Goal: Transaction & Acquisition: Book appointment/travel/reservation

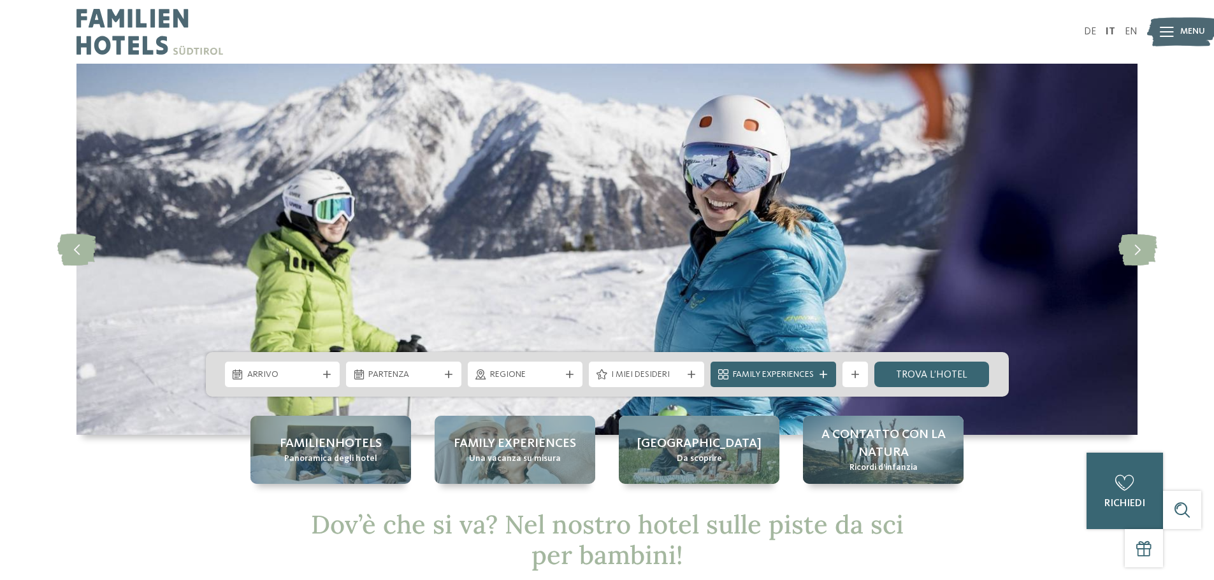
click at [320, 377] on div at bounding box center [326, 375] width 13 height 8
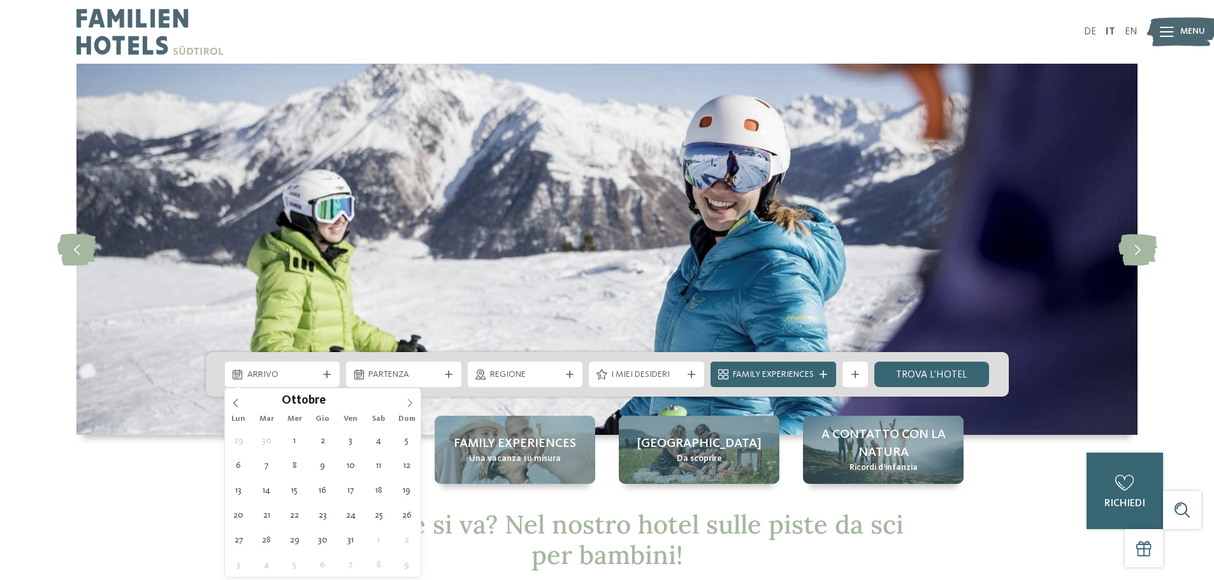
click at [408, 406] on icon at bounding box center [410, 403] width 4 height 8
type div "10.10.2025"
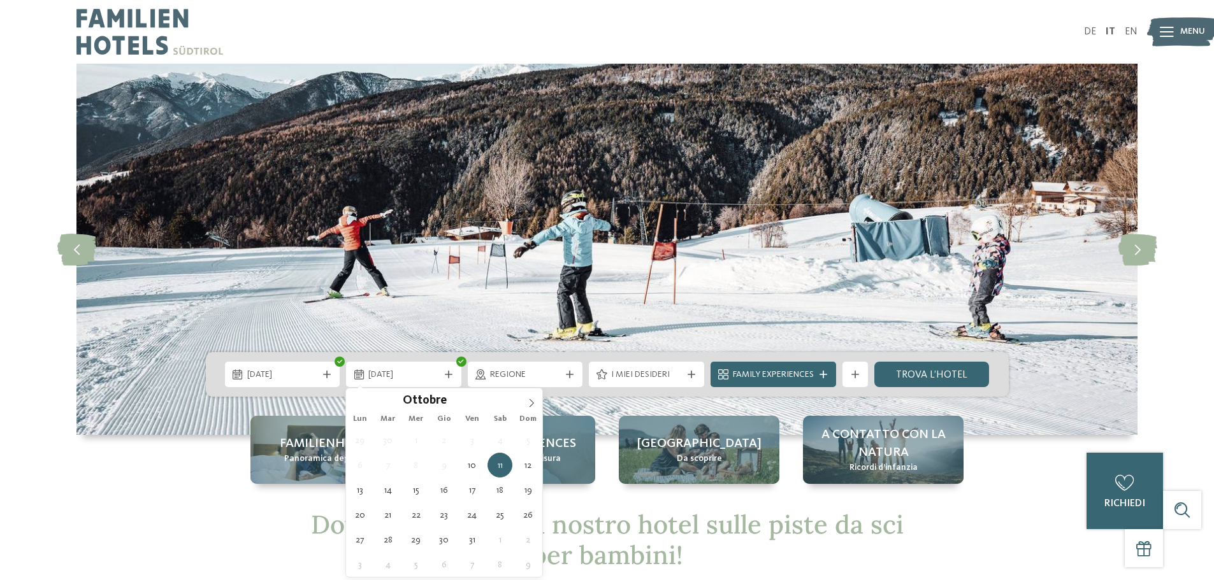
type div "12.10.2025"
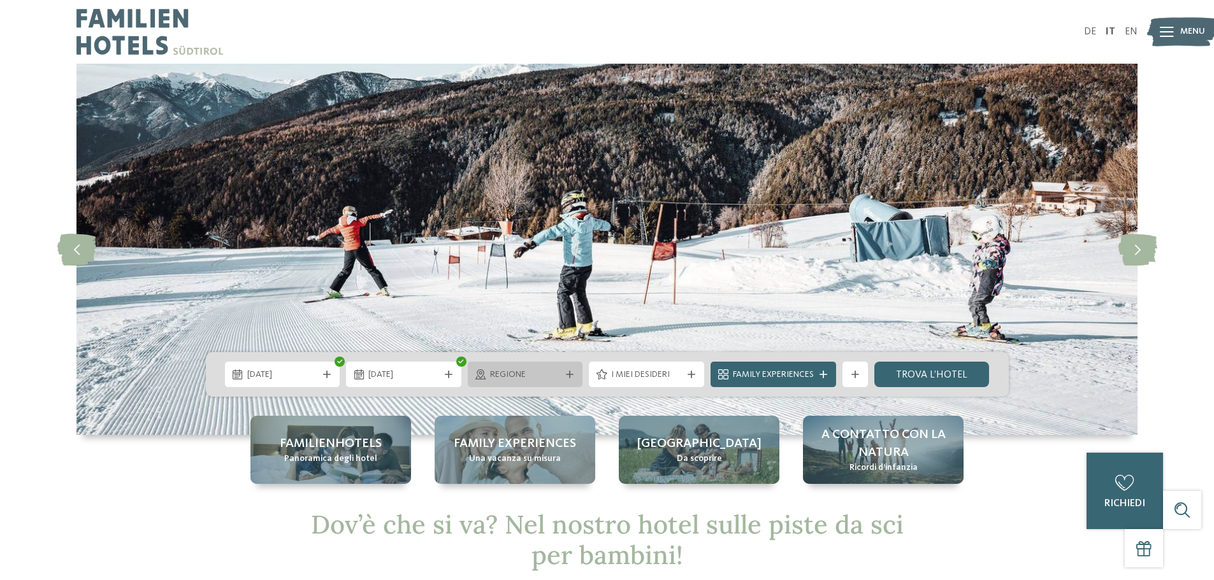
click at [570, 376] on icon at bounding box center [570, 375] width 8 height 8
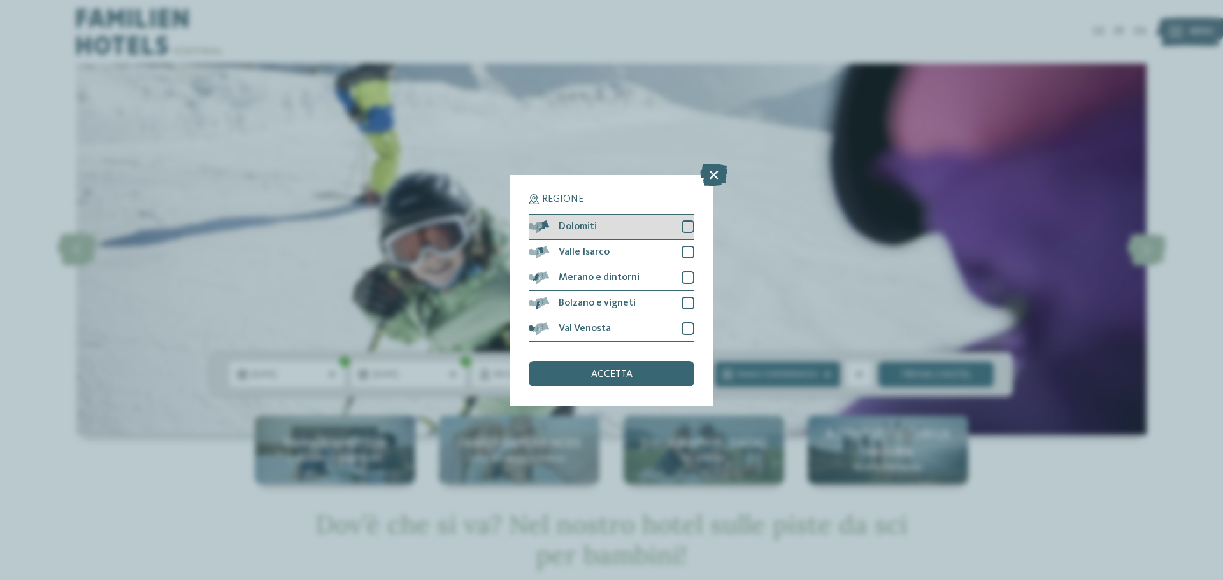
click at [688, 226] on div at bounding box center [688, 226] width 13 height 13
click at [685, 254] on div at bounding box center [688, 252] width 13 height 13
click at [687, 281] on div at bounding box center [688, 277] width 13 height 13
click at [687, 307] on div at bounding box center [688, 303] width 13 height 13
click at [686, 329] on div at bounding box center [688, 328] width 13 height 13
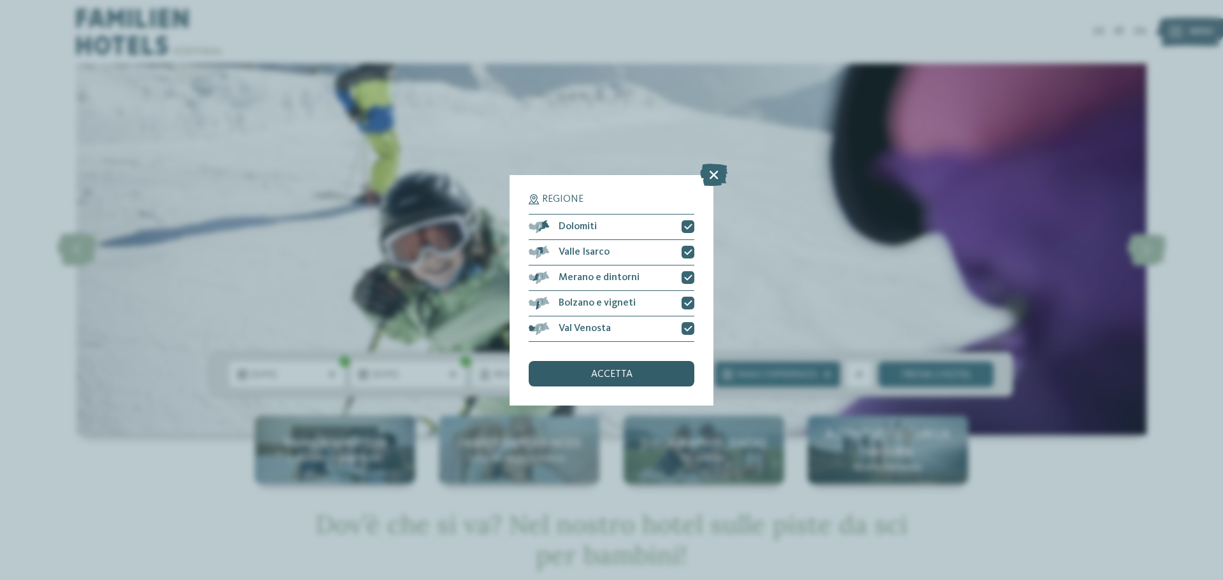
click at [636, 369] on div "accetta" at bounding box center [612, 373] width 166 height 25
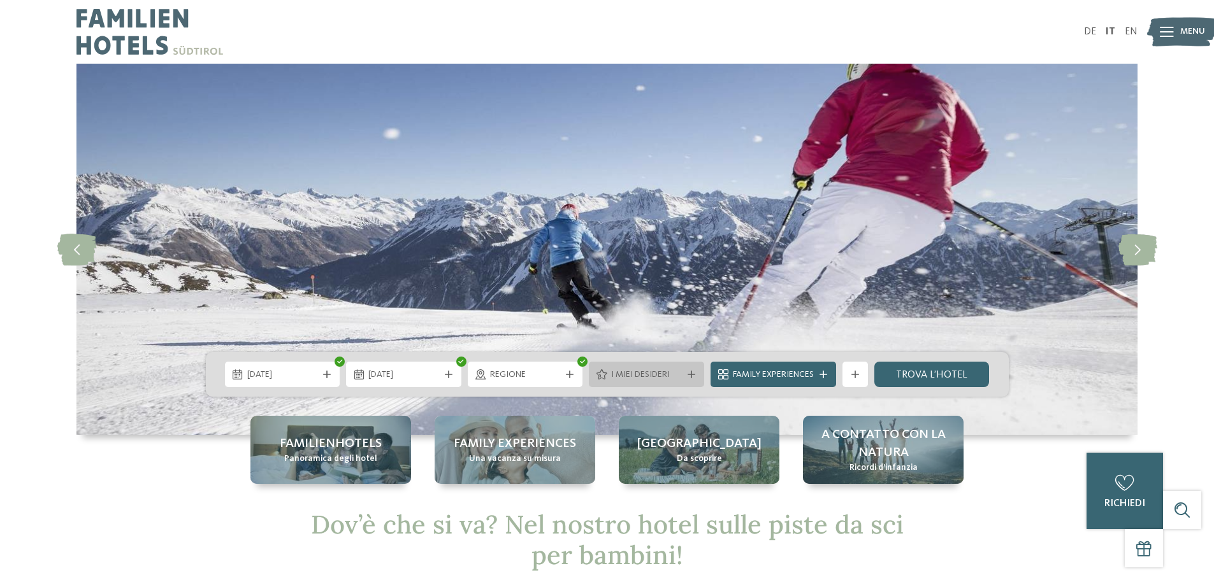
click at [689, 376] on icon at bounding box center [691, 375] width 8 height 8
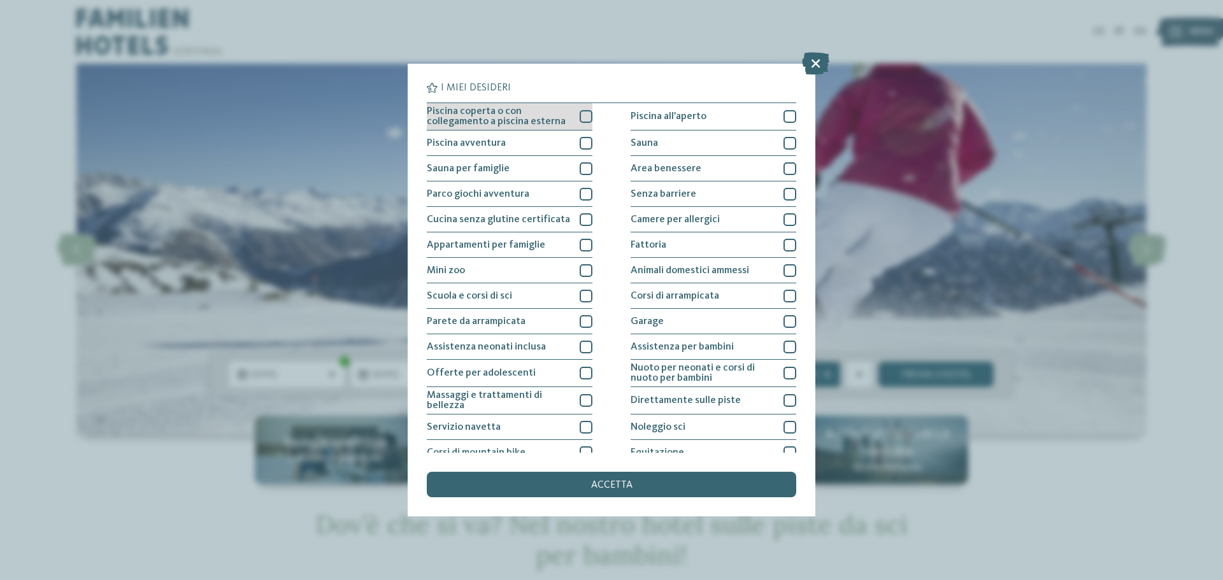
click at [585, 114] on div at bounding box center [586, 116] width 13 height 13
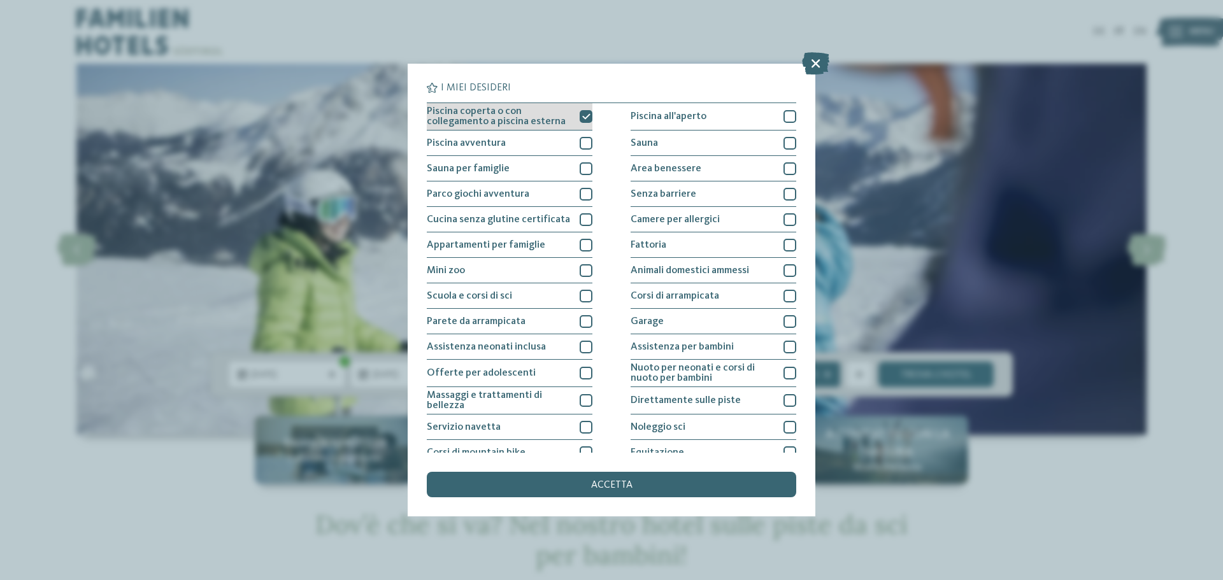
click at [585, 114] on icon at bounding box center [586, 117] width 8 height 8
click at [582, 142] on div at bounding box center [586, 143] width 13 height 13
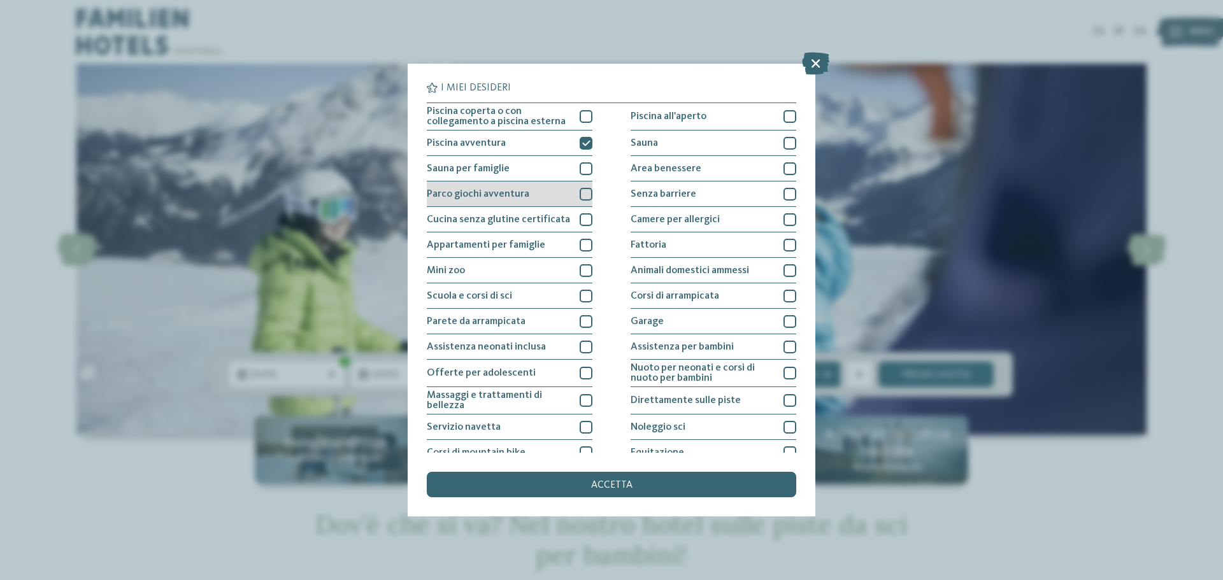
click at [581, 195] on div at bounding box center [586, 194] width 13 height 13
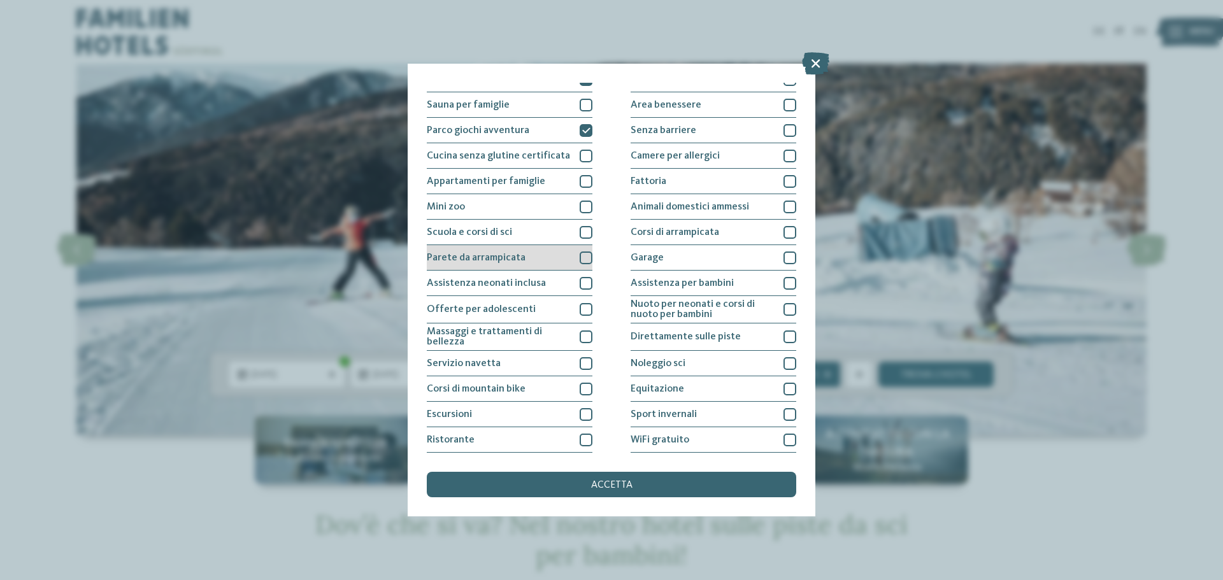
scroll to position [89, 0]
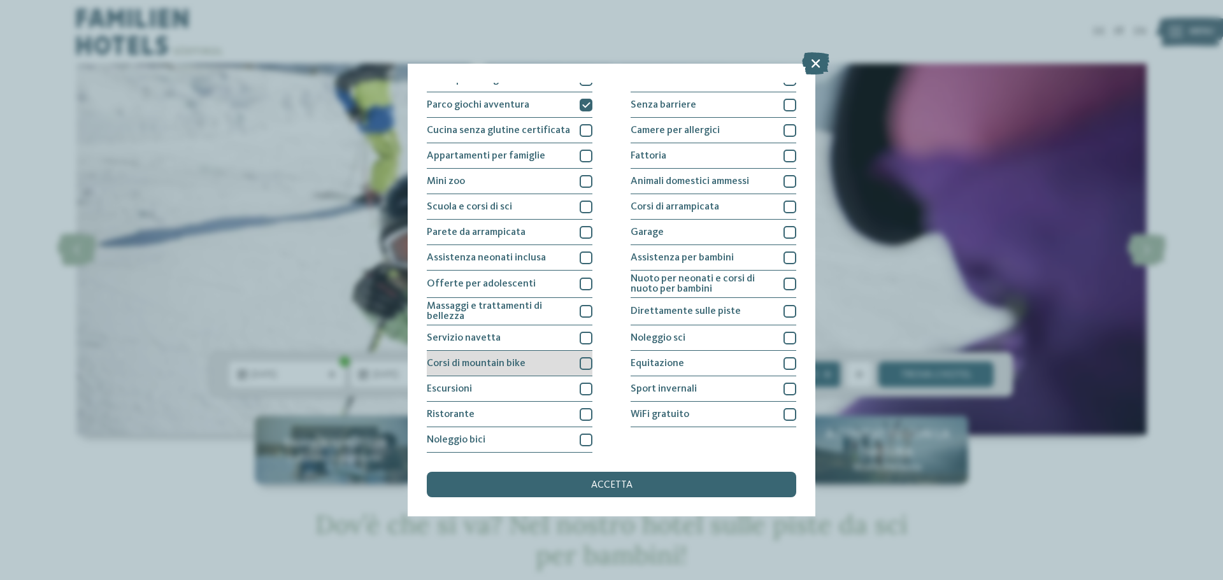
click at [586, 363] on div at bounding box center [586, 363] width 13 height 13
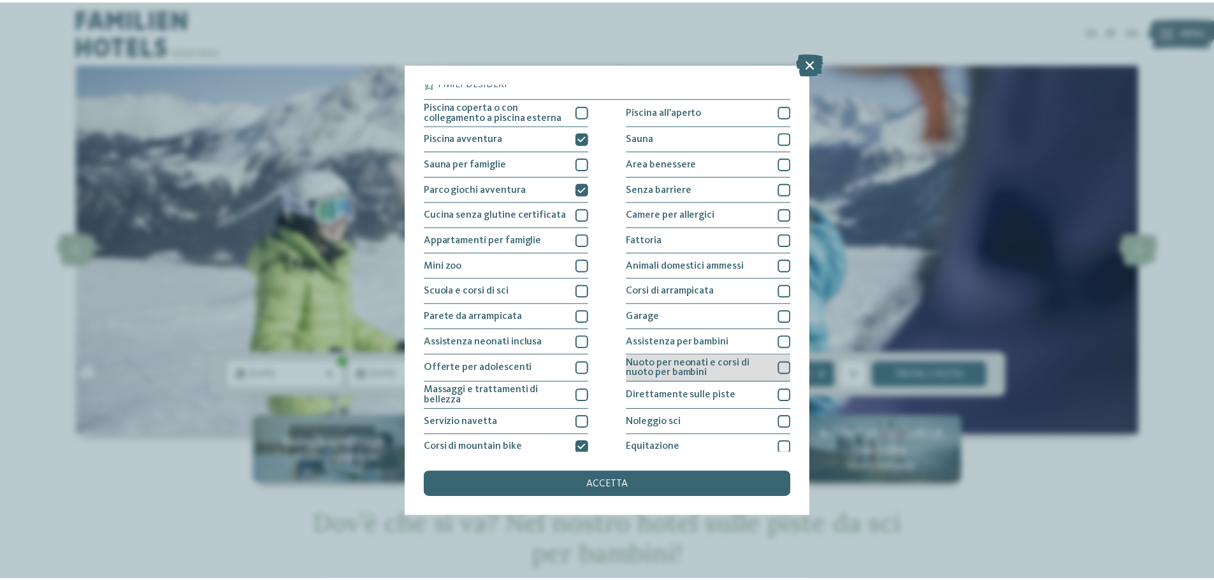
scroll to position [0, 0]
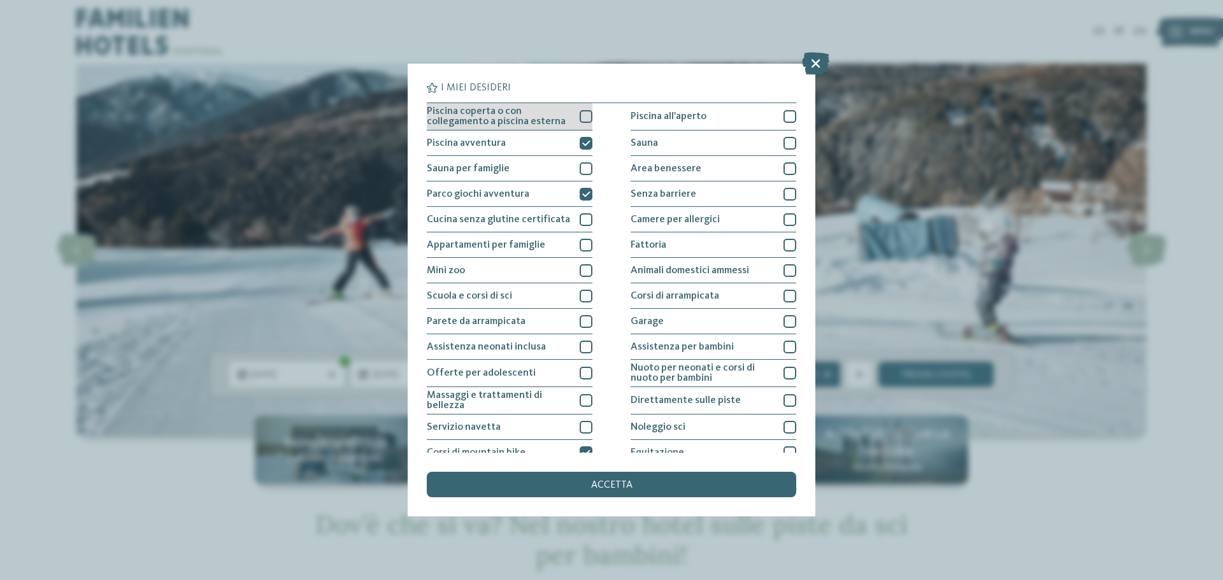
click at [585, 116] on div at bounding box center [586, 116] width 13 height 13
click at [627, 484] on span "accetta" at bounding box center [611, 485] width 41 height 10
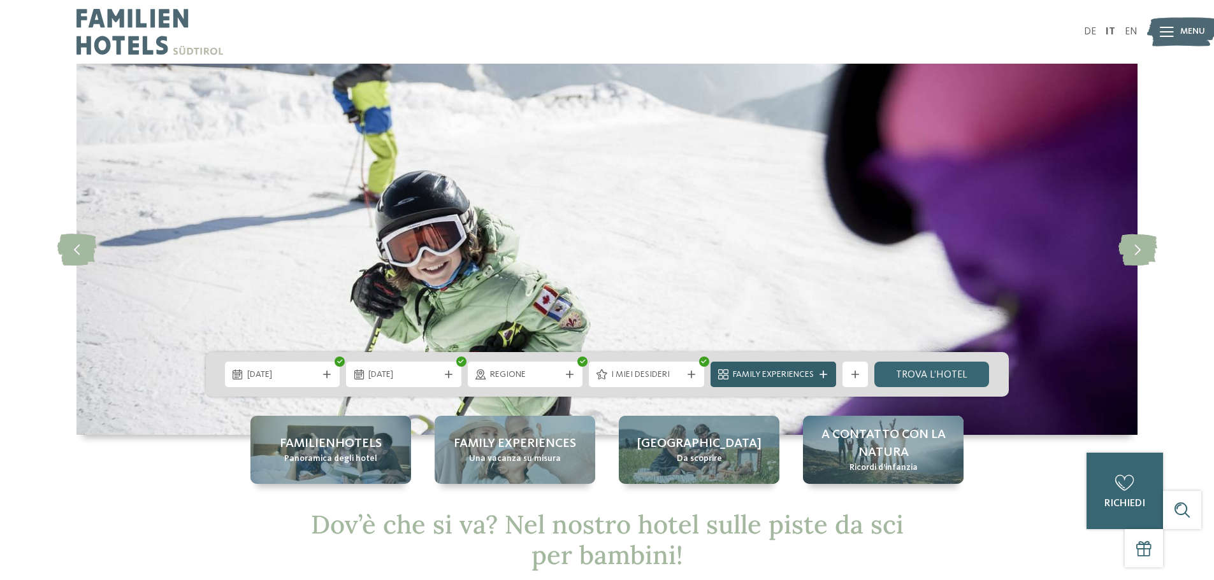
click at [826, 373] on icon at bounding box center [823, 375] width 8 height 8
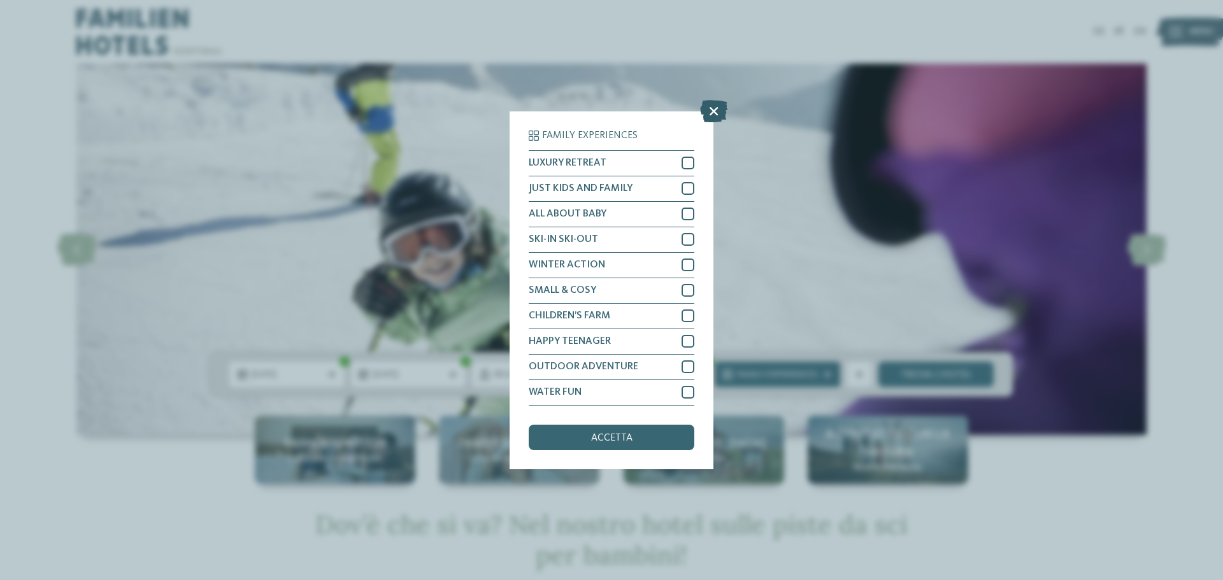
click at [708, 111] on icon at bounding box center [713, 110] width 27 height 22
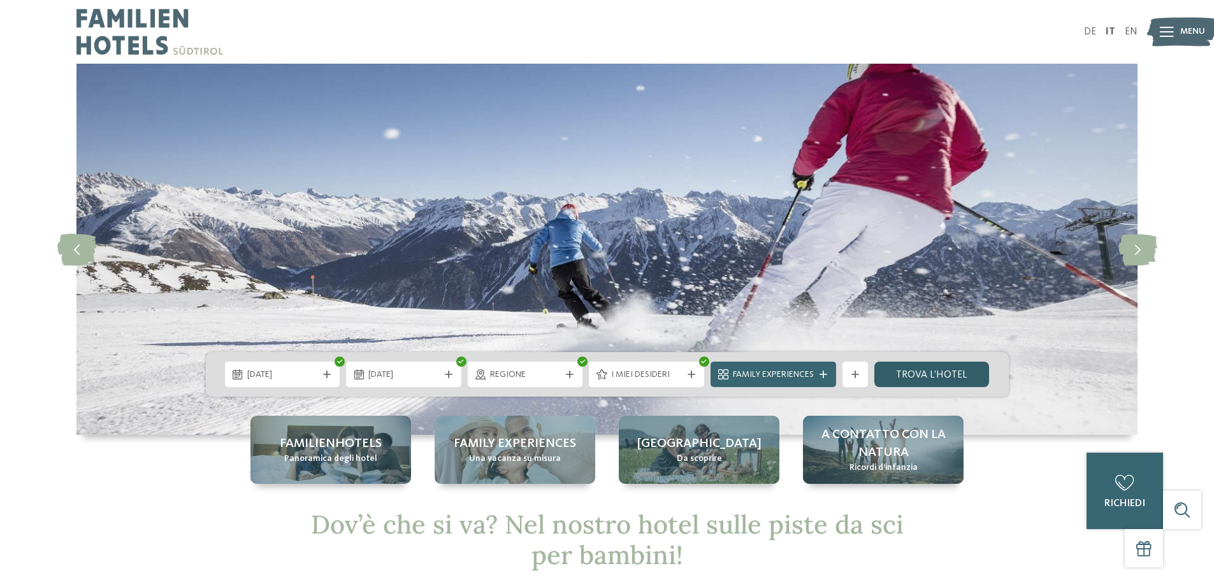
click at [922, 369] on link "trova l’hotel" at bounding box center [931, 374] width 115 height 25
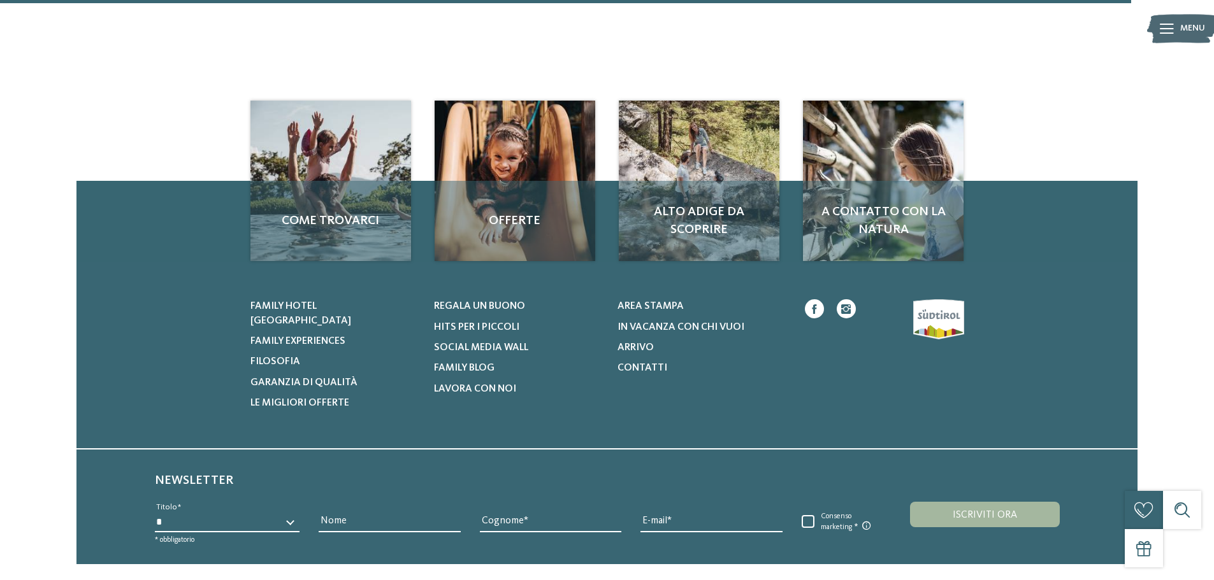
scroll to position [1023, 0]
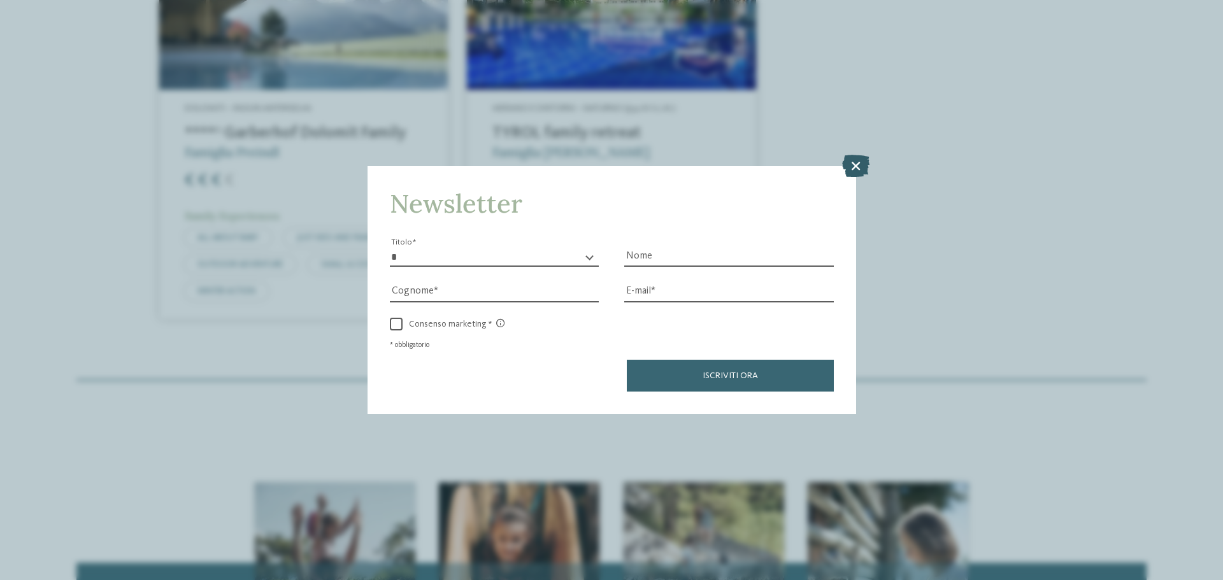
click at [864, 169] on icon at bounding box center [855, 166] width 27 height 22
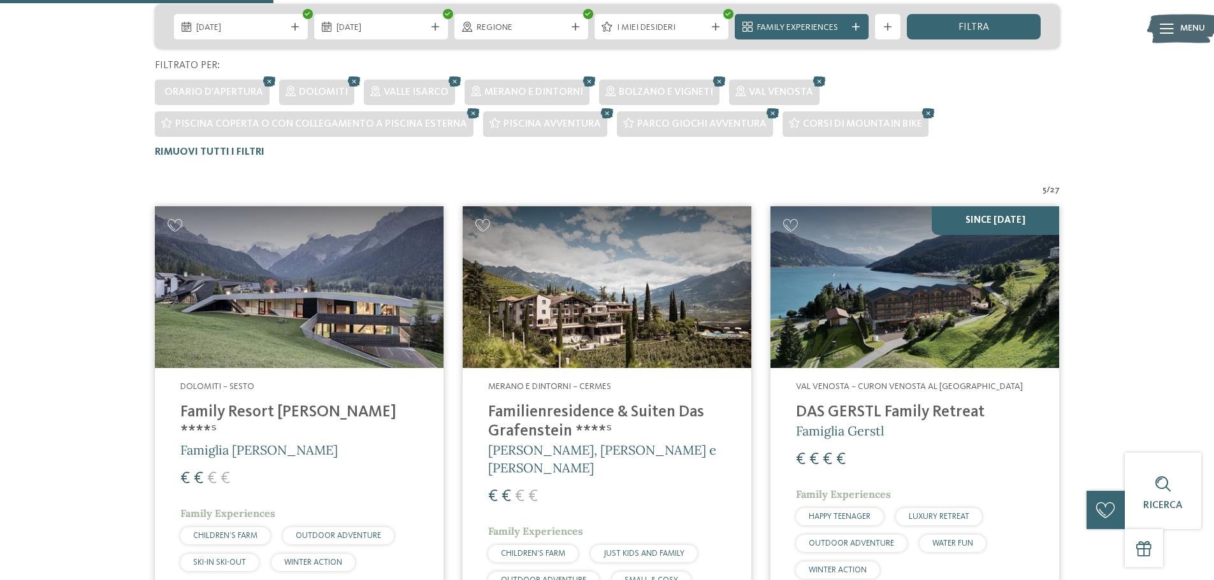
scroll to position [322, 0]
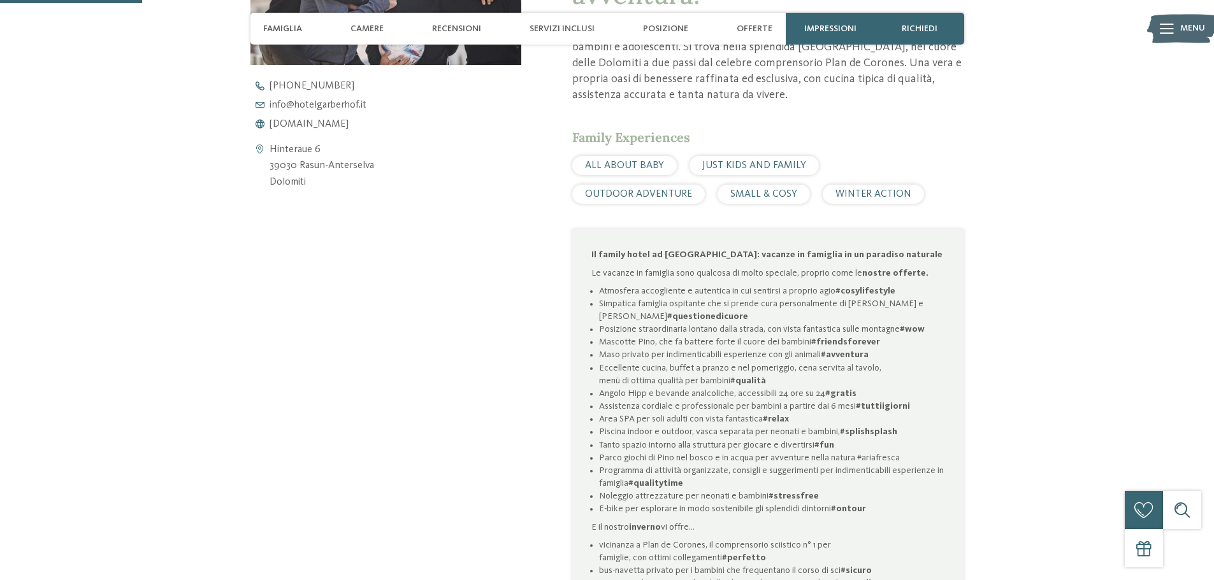
scroll to position [637, 0]
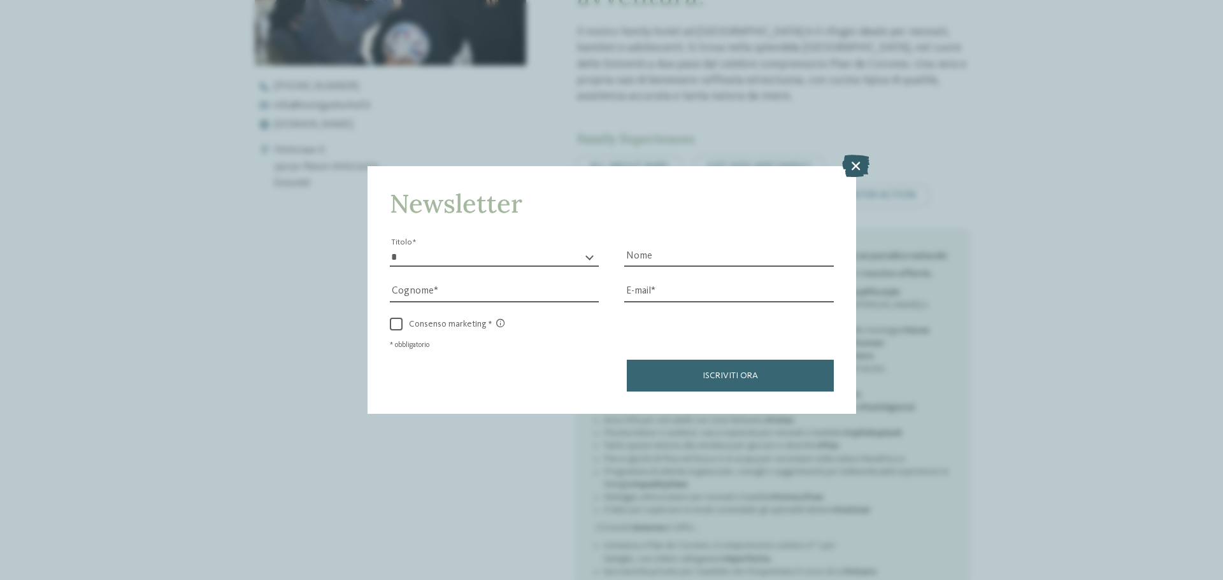
click at [852, 169] on icon at bounding box center [855, 166] width 27 height 22
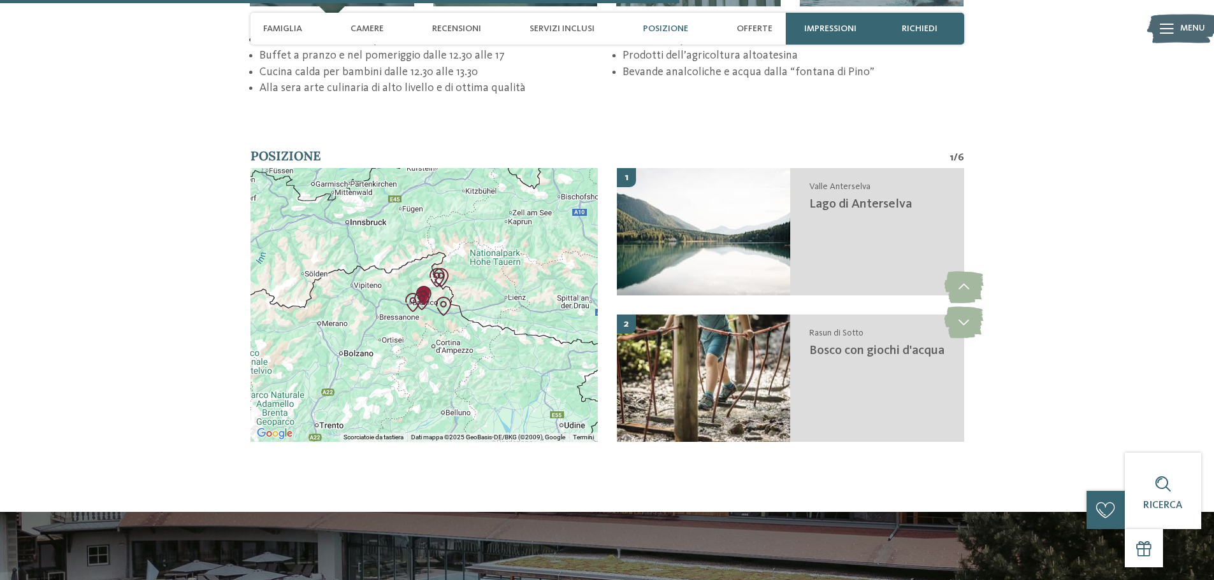
scroll to position [2803, 0]
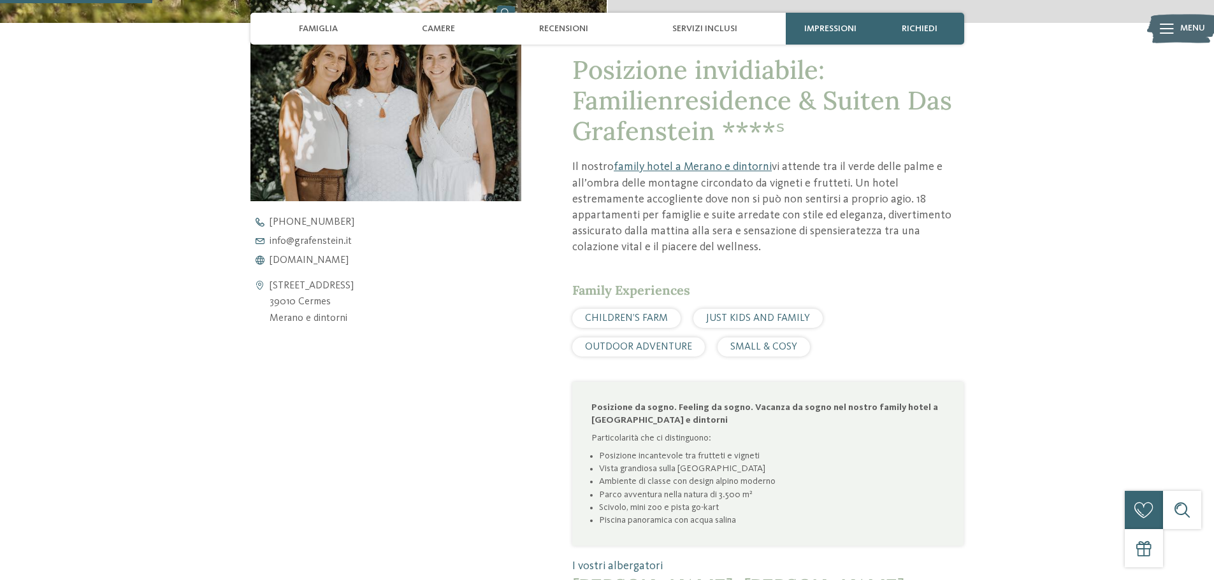
scroll to position [527, 0]
